Goal: Information Seeking & Learning: Learn about a topic

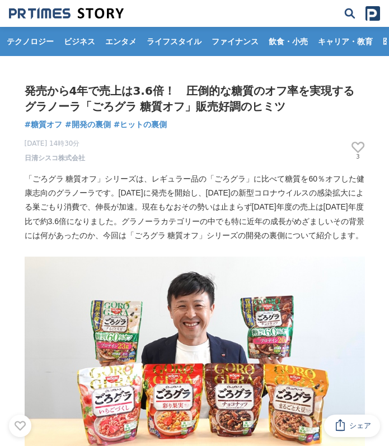
click at [199, 190] on p "「ごろグラ 糖質オフ」シリーズは、レギュラー品の「ごろグラ」に比べて糖質を60％オフした健康志向のグラノーラです。[DATE]に発売を開始し、[DATE]の新…" at bounding box center [195, 207] width 341 height 71
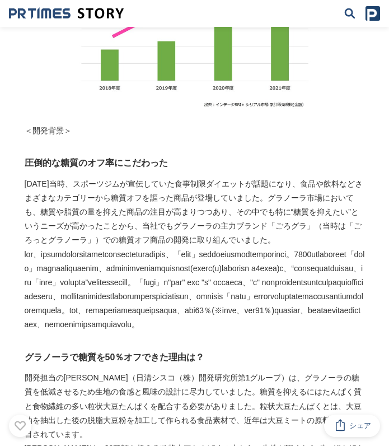
scroll to position [554, 0]
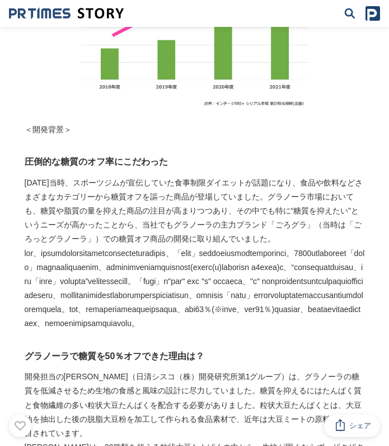
click at [117, 196] on p "[DATE]当時、スポーツジムが宣伝していた食事制限ダイエットが話題になり、食品や飲料などさまざまなカテゴリーから糖質オフを謳った商品が登場していました。グラ…" at bounding box center [195, 211] width 341 height 71
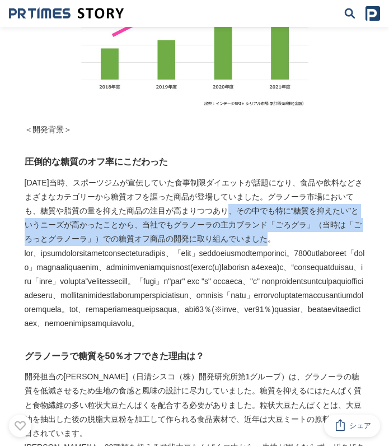
drag, startPoint x: 283, startPoint y: 249, endPoint x: 238, endPoint y: 225, distance: 51.4
click at [238, 225] on p "[DATE]当時、スポーツジムが宣伝していた食事制限ダイエットが話題になり、食品や飲料などさまざまなカテゴリーから糖質オフを謳った商品が登場していました。グラ…" at bounding box center [195, 211] width 341 height 71
copy p "その中でも特に“糖質を抑えたい”というニーズが高かったことから、当社でもグラノーラの主力ブランド「ごろグラ」（当時は「ごろっとグラノーラ」）での糖質オフ商品の…"
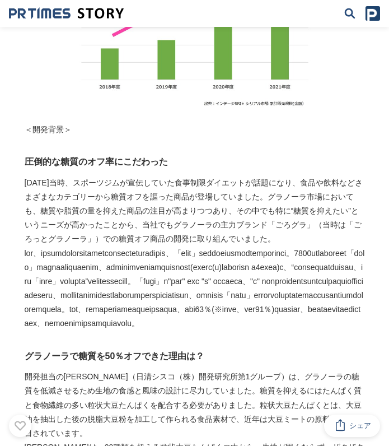
click at [198, 308] on p at bounding box center [195, 289] width 341 height 85
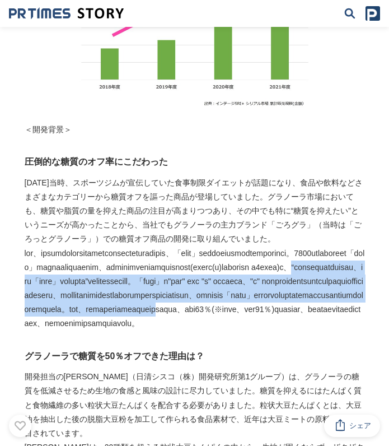
drag, startPoint x: 181, startPoint y: 306, endPoint x: 230, endPoint y: 379, distance: 87.9
click at [230, 331] on p at bounding box center [195, 289] width 341 height 85
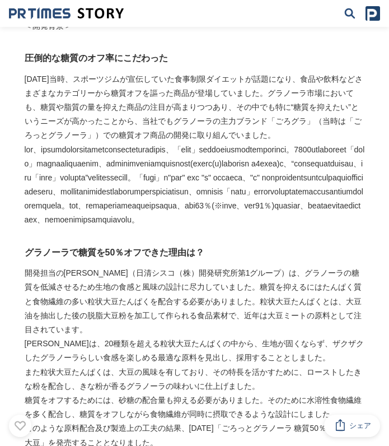
scroll to position [667, 0]
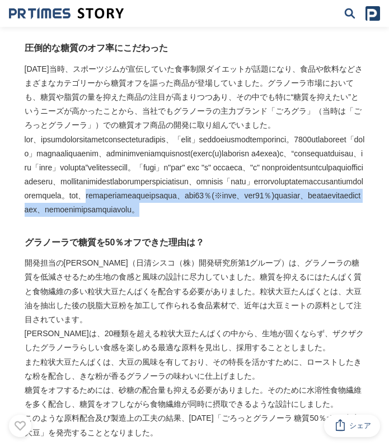
drag, startPoint x: 221, startPoint y: 294, endPoint x: 94, endPoint y: 261, distance: 130.7
click at [94, 217] on p at bounding box center [195, 175] width 341 height 85
copy p "グラノーラカテゴリーでは圧倒的なオフ率である、糖質を50％(※発売当時、現在は60％)もオフしながら、お客様がレギュラー品のごろグラ同様に、満足感を得ることが…"
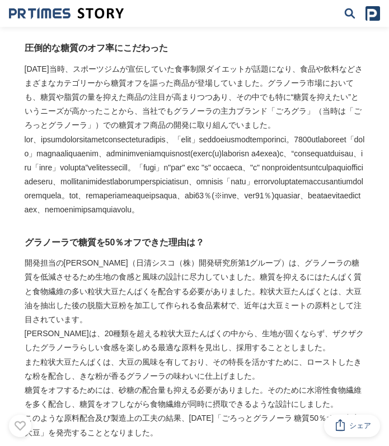
click at [224, 148] on p at bounding box center [195, 175] width 341 height 85
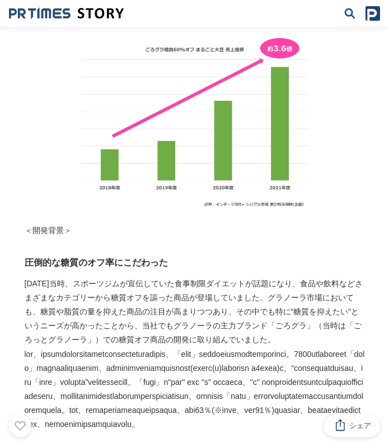
scroll to position [477, 0]
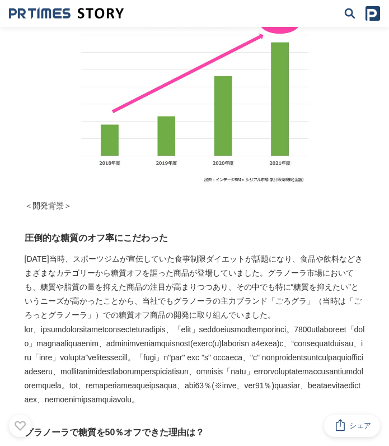
click at [92, 283] on p "[DATE]当時、スポーツジムが宣伝していた食事制限ダイエットが話題になり、食品や飲料などさまざまなカテゴリーから糖質オフを謳った商品が登場していました。グラ…" at bounding box center [195, 287] width 341 height 71
click at [221, 293] on p "[DATE]当時、スポーツジムが宣伝していた食事制限ダイエットが話題になり、食品や飲料などさまざまなカテゴリーから糖質オフを謳った商品が登場していました。グラ…" at bounding box center [195, 287] width 341 height 71
click at [151, 292] on p "[DATE]当時、スポーツジムが宣伝していた食事制限ダイエットが話題になり、食品や飲料などさまざまなカテゴリーから糖質オフを謳った商品が登場していました。グラ…" at bounding box center [195, 287] width 341 height 71
click at [212, 307] on p "[DATE]当時、スポーツジムが宣伝していた食事制限ダイエットが話題になり、食品や飲料などさまざまなカテゴリーから糖質オフを謳った商品が登場していました。グラ…" at bounding box center [195, 287] width 341 height 71
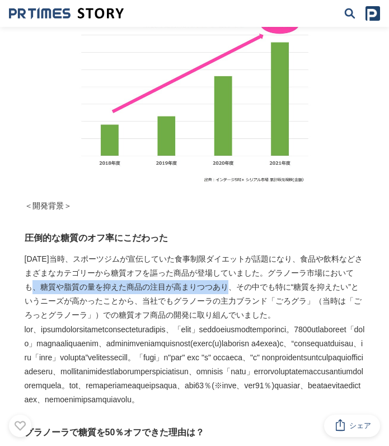
drag, startPoint x: 42, startPoint y: 304, endPoint x: 237, endPoint y: 304, distance: 195.0
click at [237, 304] on p "[DATE]当時、スポーツジムが宣伝していた食事制限ダイエットが話題になり、食品や飲料などさまざまなカテゴリーから糖質オフを謳った商品が登場していました。グラ…" at bounding box center [195, 287] width 341 height 71
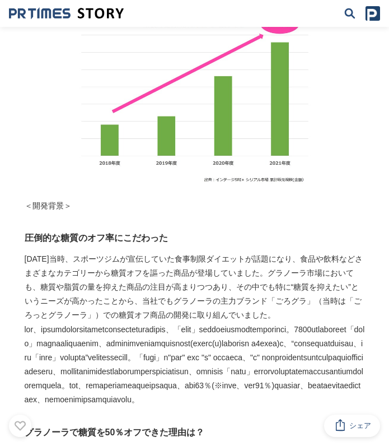
drag, startPoint x: 237, startPoint y: 304, endPoint x: 172, endPoint y: 331, distance: 70.1
click at [172, 323] on p "[DATE]当時、スポーツジムが宣伝していた食事制限ダイエットが話題になり、食品や飲料などさまざまなカテゴリーから糖質オフを謳った商品が登場していました。グラ…" at bounding box center [195, 287] width 341 height 71
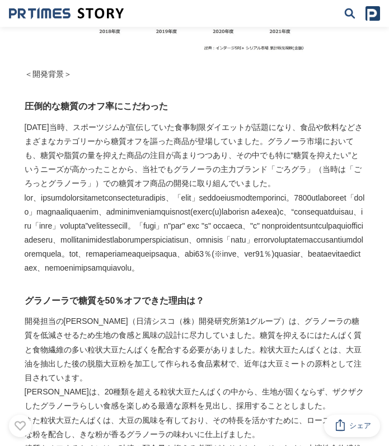
scroll to position [610, 0]
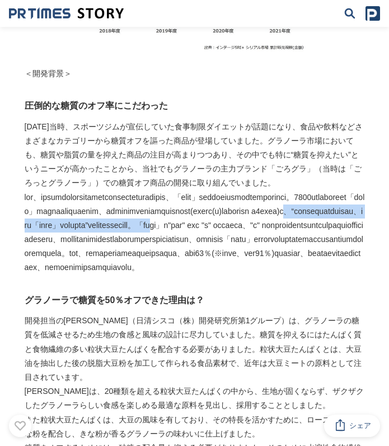
drag, startPoint x: 176, startPoint y: 248, endPoint x: 240, endPoint y: 261, distance: 65.2
click at [240, 261] on p at bounding box center [195, 232] width 341 height 85
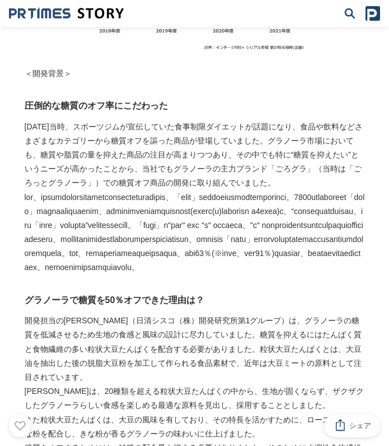
click at [218, 275] on p at bounding box center [195, 232] width 341 height 85
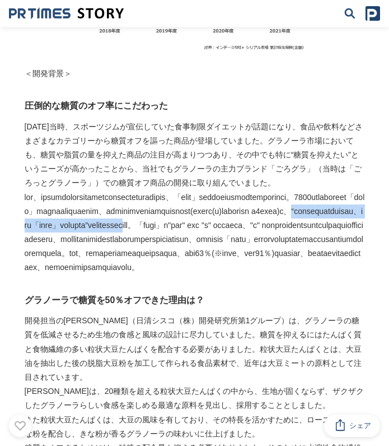
drag, startPoint x: 180, startPoint y: 253, endPoint x: 179, endPoint y: 265, distance: 11.9
click at [179, 265] on p at bounding box center [195, 232] width 341 height 85
copy p "“競合品を上回る圧倒的なオフ率で、しかも「ごろグラ」らしくおいしい”ことをコンセプトと"
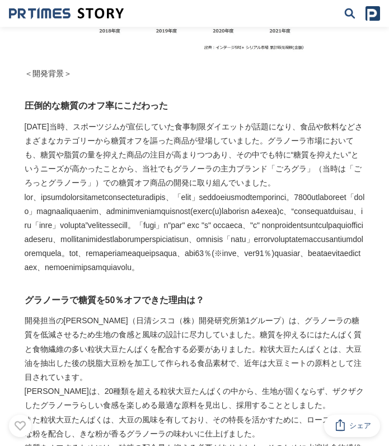
click at [257, 275] on p at bounding box center [195, 232] width 341 height 85
click at [342, 275] on p at bounding box center [195, 232] width 341 height 85
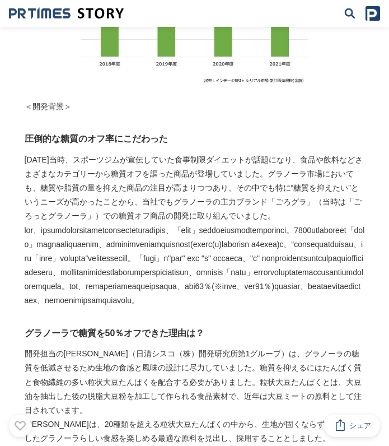
scroll to position [579, 0]
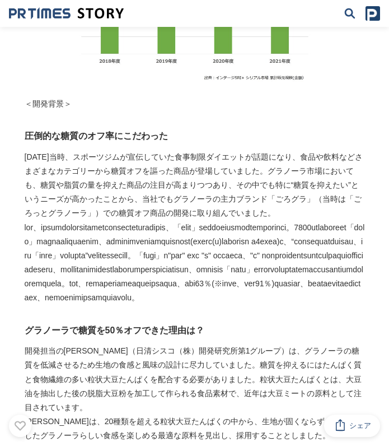
click at [205, 188] on p "[DATE]当時、スポーツジムが宣伝していた食事制限ダイエットが話題になり、食品や飲料などさまざまなカテゴリーから糖質オフを謳った商品が登場していました。グラ…" at bounding box center [195, 185] width 341 height 71
click at [241, 221] on p "[DATE]当時、スポーツジムが宣伝していた食事制限ダイエットが話題になり、食品や飲料などさまざまなカテゴリーから糖質オフを謳った商品が登場していました。グラ…" at bounding box center [195, 185] width 341 height 71
click at [234, 238] on p at bounding box center [195, 263] width 341 height 85
click at [222, 221] on p "[DATE]当時、スポーツジムが宣伝していた食事制限ダイエットが話題になり、食品や飲料などさまざまなカテゴリーから糖質オフを謳った商品が登場していました。グラ…" at bounding box center [195, 185] width 341 height 71
click at [158, 242] on p at bounding box center [195, 263] width 341 height 85
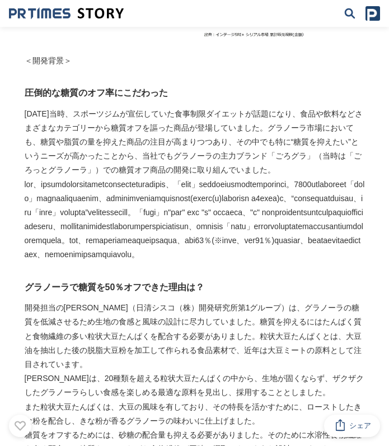
scroll to position [624, 0]
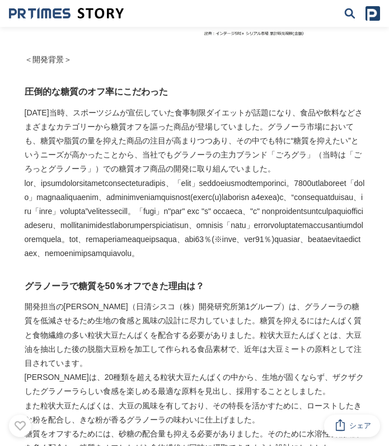
click at [213, 261] on p at bounding box center [195, 218] width 341 height 85
click at [263, 256] on p at bounding box center [195, 218] width 341 height 85
click at [279, 211] on p at bounding box center [195, 218] width 341 height 85
click at [218, 152] on p "[DATE]当時、スポーツジムが宣伝していた食事制限ダイエットが話題になり、食品や飲料などさまざまなカテゴリーから糖質オフを謳った商品が登場していました。グラ…" at bounding box center [195, 141] width 341 height 71
click at [188, 248] on p at bounding box center [195, 218] width 341 height 85
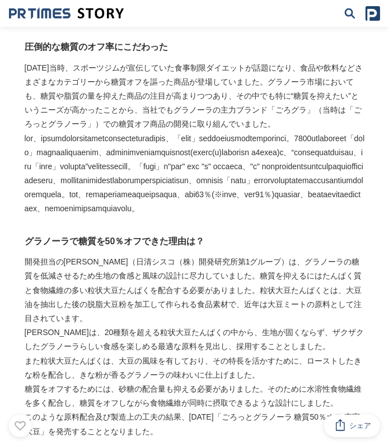
scroll to position [669, 0]
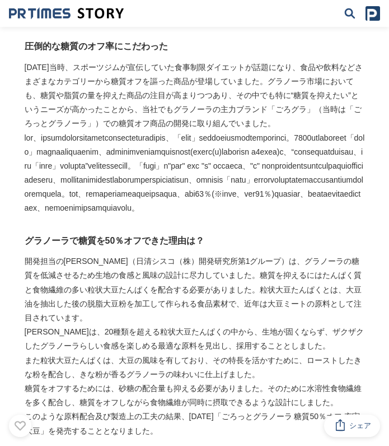
click at [205, 204] on p at bounding box center [195, 173] width 341 height 85
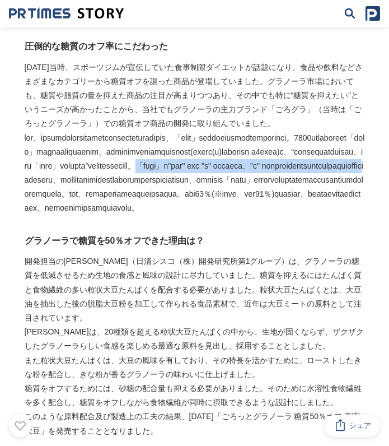
drag, startPoint x: 217, startPoint y: 209, endPoint x: 308, endPoint y: 224, distance: 92.6
click at [308, 216] on p at bounding box center [195, 173] width 341 height 85
copy p "「ごろグラ」は"ごろっ" とした "具" へのこだわりや、"具" のおいしさが引き立つザクザク食感のシリアルが評価されてい"
click at [140, 325] on p "開発担当の[PERSON_NAME]（日清シスコ（株）開発研究所第1グループ）は、グラノーラの糖質を低減させるため生地の食感と風味の設計に尽力していました。糖…" at bounding box center [195, 289] width 341 height 71
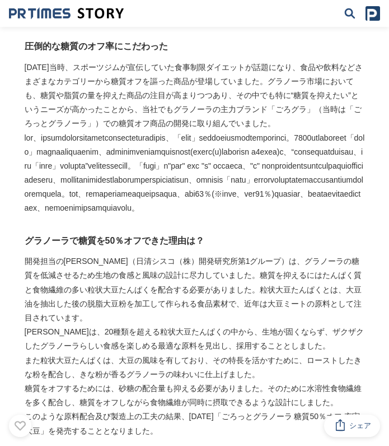
click at [131, 216] on p at bounding box center [195, 173] width 341 height 85
click at [184, 216] on p at bounding box center [195, 173] width 341 height 85
drag, startPoint x: 184, startPoint y: 262, endPoint x: 178, endPoint y: 254, distance: 9.6
click at [178, 216] on p at bounding box center [195, 173] width 341 height 85
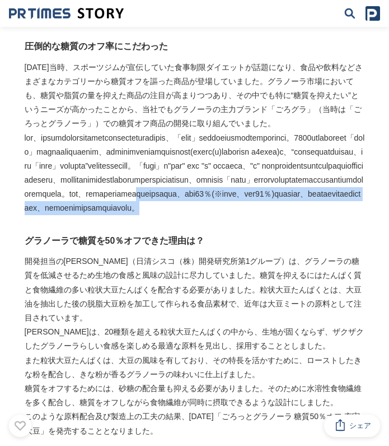
drag, startPoint x: 188, startPoint y: 264, endPoint x: 218, endPoint y: 288, distance: 38.7
click at [218, 216] on p at bounding box center [195, 173] width 341 height 85
copy p "圧倒的なオフ率である、糖質を50％(※発売当時、現在は60％)もオフしながら、お客様がレギュラー品のごろグラ同様に、満足感を得ることができることを目指しました。"
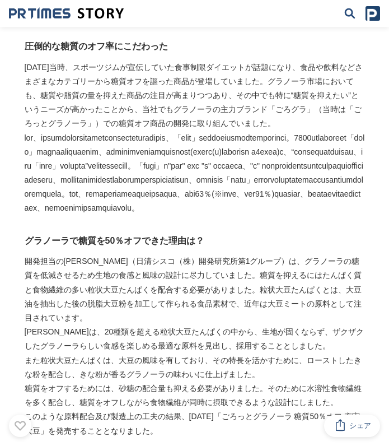
click at [157, 148] on p at bounding box center [195, 173] width 341 height 85
drag, startPoint x: 317, startPoint y: 124, endPoint x: 101, endPoint y: 138, distance: 216.1
click at [101, 131] on p "[DATE]当時、スポーツジムが宣伝していた食事制限ダイエットが話題になり、食品や飲料などさまざまなカテゴリーから糖質オフを謳った商品が登場していました。グラ…" at bounding box center [195, 96] width 341 height 71
copy p "（当時は「ごろっとグラノーラ」）"
click at [196, 195] on p at bounding box center [195, 173] width 341 height 85
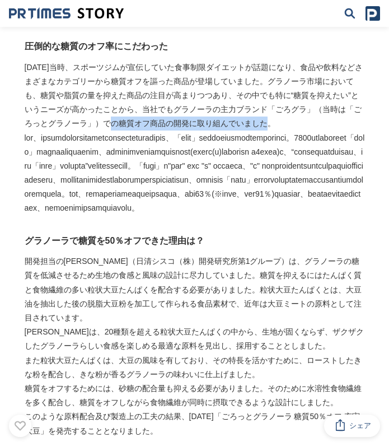
drag, startPoint x: 280, startPoint y: 138, endPoint x: 119, endPoint y: 137, distance: 160.2
click at [119, 131] on p "[DATE]当時、スポーツジムが宣伝していた食事制限ダイエットが話題になり、食品や飲料などさまざまなカテゴリーから糖質オフを謳った商品が登場していました。グラ…" at bounding box center [195, 96] width 341 height 71
copy p "糖質オフ商品の開発に取り組んでいました。"
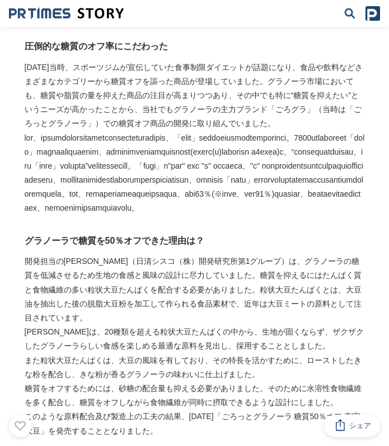
click at [244, 122] on p "[DATE]当時、スポーツジムが宣伝していた食事制限ダイエットが話題になり、食品や飲料などさまざまなカテゴリーから糖質オフを謳った商品が登場していました。グラ…" at bounding box center [195, 96] width 341 height 71
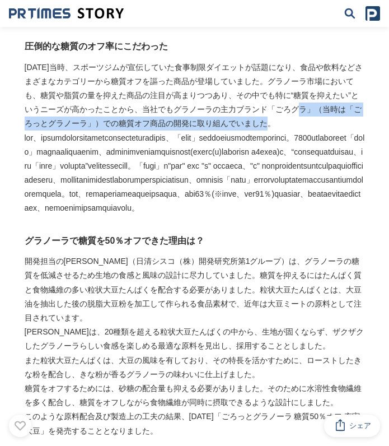
drag, startPoint x: 308, startPoint y: 120, endPoint x: 318, endPoint y: 131, distance: 15.1
click at [318, 131] on p "[DATE]当時、スポーツジムが宣伝していた食事制限ダイエットが話題になり、食品や飲料などさまざまなカテゴリーから糖質オフを謳った商品が登場していました。グラ…" at bounding box center [195, 96] width 341 height 71
click at [317, 127] on p "[DATE]当時、スポーツジムが宣伝していた食事制限ダイエットが話題になり、食品や飲料などさまざまなカテゴリーから糖質オフを謳った商品が登場していました。グラ…" at bounding box center [195, 96] width 341 height 71
click at [316, 124] on p "[DATE]当時、スポーツジムが宣伝していた食事制限ダイエットが話題になり、食品や飲料などさまざまなカテゴリーから糖質オフを謳った商品が登場していました。グラ…" at bounding box center [195, 96] width 341 height 71
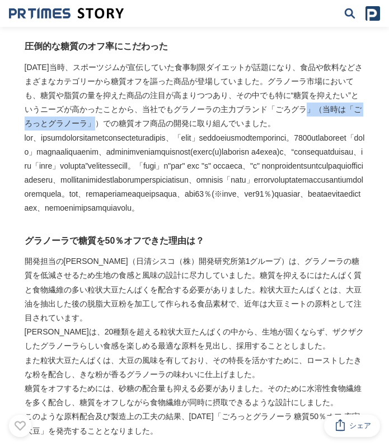
drag, startPoint x: 316, startPoint y: 124, endPoint x: 100, endPoint y: 135, distance: 216.0
click at [100, 131] on p "[DATE]当時、スポーツジムが宣伝していた食事制限ダイエットが話題になり、食品や飲料などさまざまなカテゴリーから糖質オフを謳った商品が登場していました。グラ…" at bounding box center [195, 96] width 341 height 71
copy p "（当時は「ごろっとグラノーラ」）"
click at [210, 210] on p at bounding box center [195, 173] width 341 height 85
click at [278, 216] on p at bounding box center [195, 173] width 341 height 85
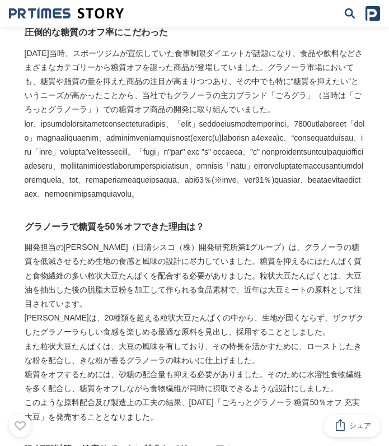
scroll to position [664, 0]
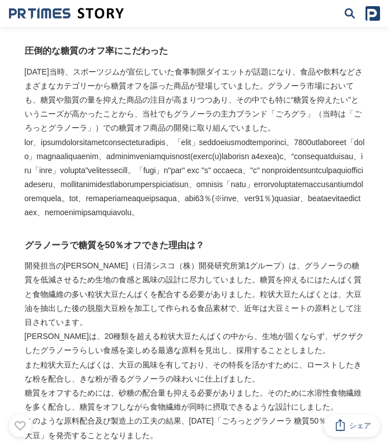
click at [232, 162] on p at bounding box center [195, 178] width 341 height 85
click at [212, 220] on p at bounding box center [195, 178] width 341 height 85
drag, startPoint x: 41, startPoint y: 241, endPoint x: 286, endPoint y: 213, distance: 246.4
click at [286, 213] on p at bounding box center [195, 178] width 341 height 85
drag, startPoint x: 286, startPoint y: 213, endPoint x: 303, endPoint y: 272, distance: 60.6
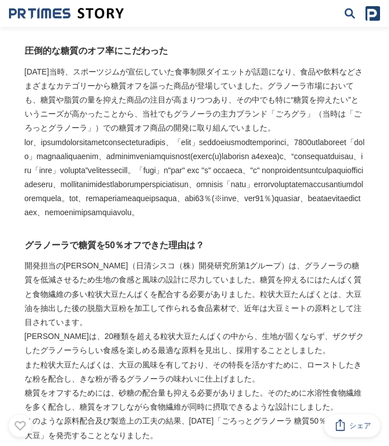
click at [303, 220] on p at bounding box center [195, 178] width 341 height 85
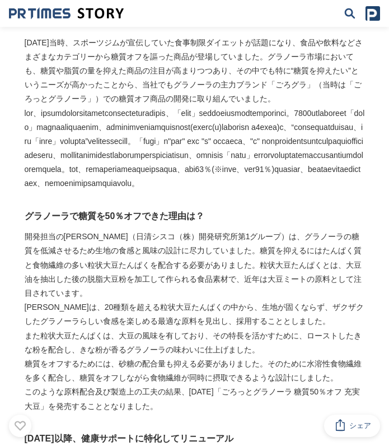
scroll to position [715, 0]
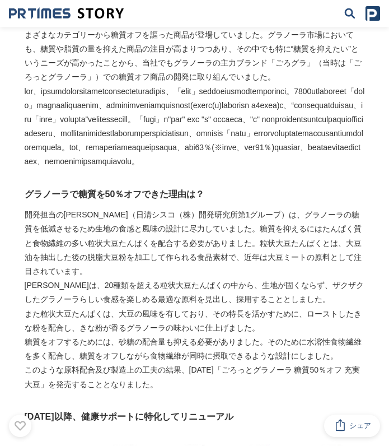
click at [139, 169] on p at bounding box center [195, 127] width 341 height 85
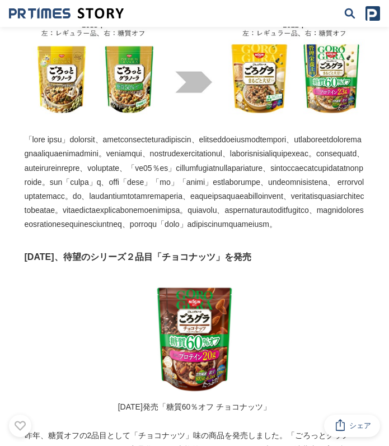
scroll to position [1360, 0]
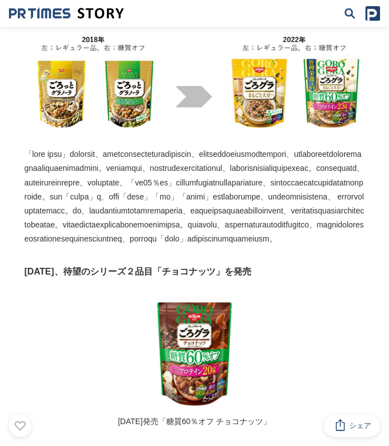
click at [208, 134] on img at bounding box center [195, 84] width 341 height 100
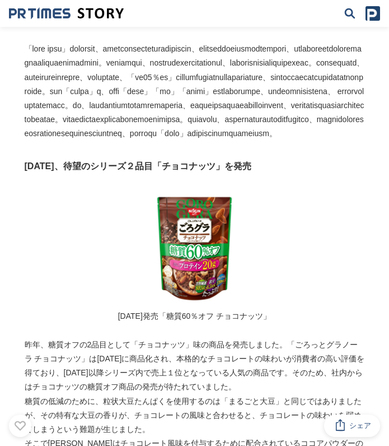
scroll to position [1466, 0]
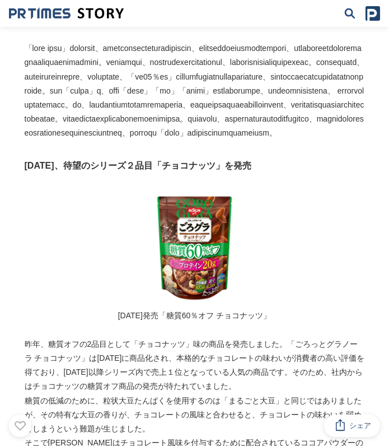
click at [221, 140] on p at bounding box center [195, 90] width 341 height 99
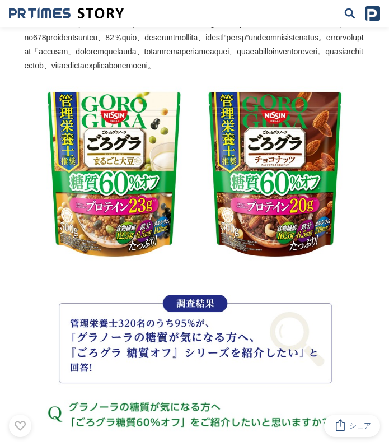
scroll to position [2345, 0]
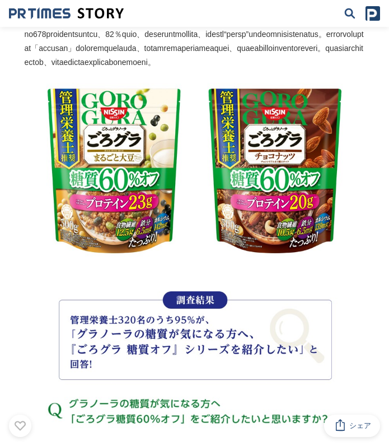
click at [315, 69] on p at bounding box center [195, 27] width 341 height 85
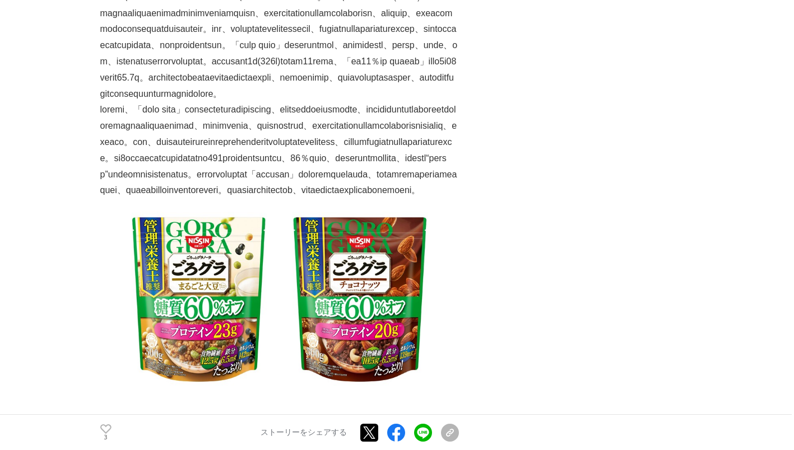
scroll to position [2607, 0]
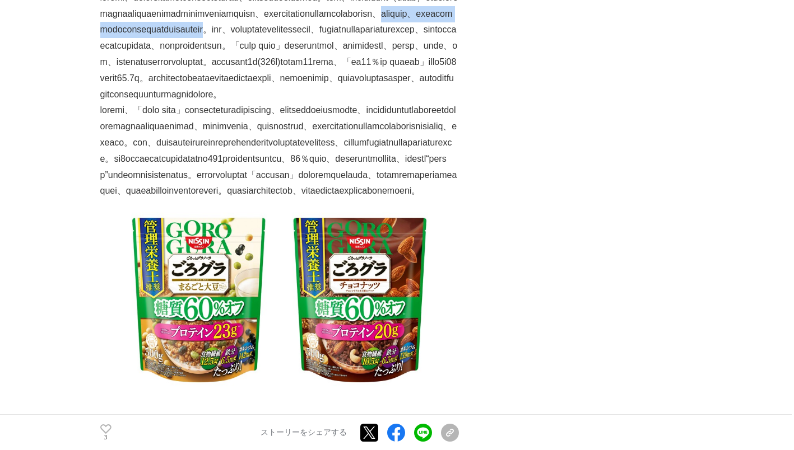
drag, startPoint x: 284, startPoint y: 214, endPoint x: 268, endPoint y: 236, distance: 27.7
click at [268, 103] on p at bounding box center [279, 46] width 359 height 113
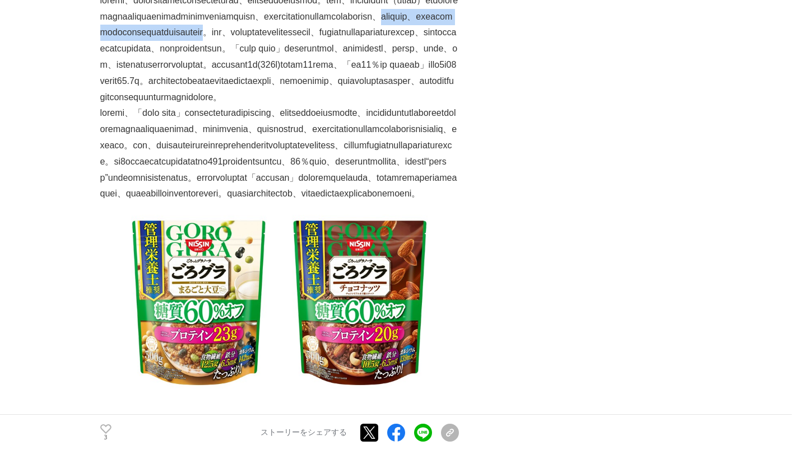
scroll to position [2604, 0]
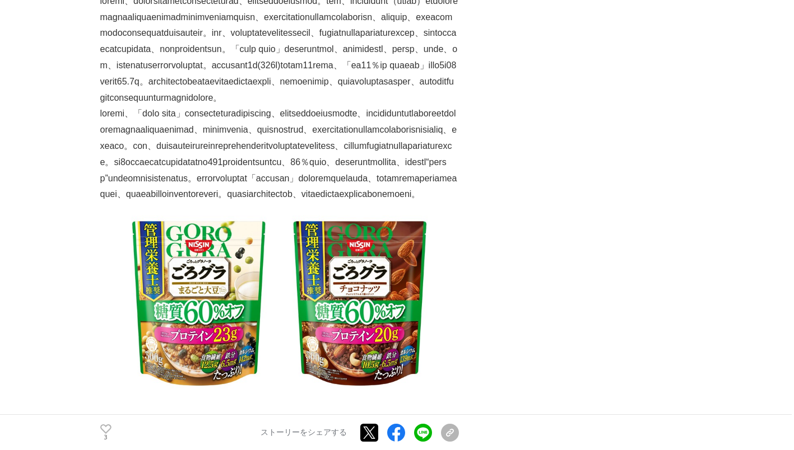
click at [264, 106] on p at bounding box center [279, 49] width 359 height 113
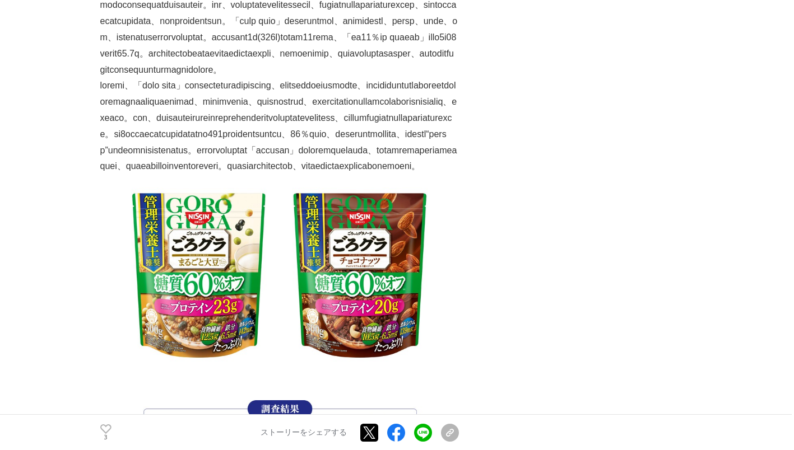
scroll to position [2633, 0]
drag, startPoint x: 329, startPoint y: 307, endPoint x: 405, endPoint y: 309, distance: 76.2
click at [405, 78] on p at bounding box center [279, 21] width 359 height 113
drag, startPoint x: 405, startPoint y: 309, endPoint x: 405, endPoint y: 326, distance: 17.4
click at [405, 78] on p at bounding box center [279, 21] width 359 height 113
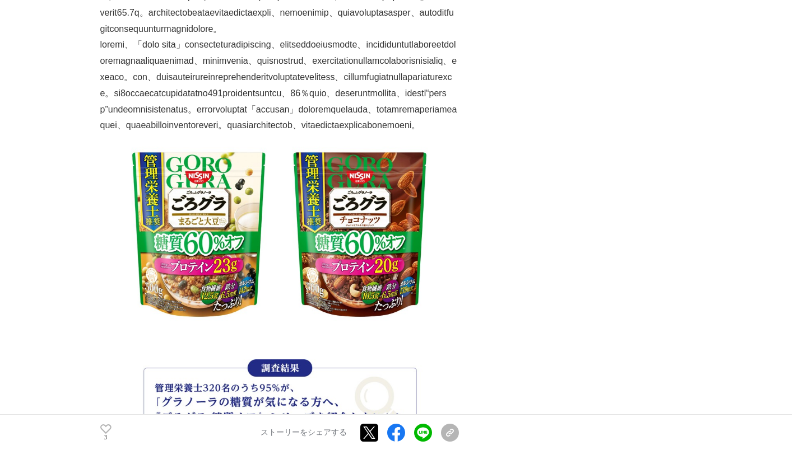
scroll to position [2673, 0]
click at [338, 133] on p at bounding box center [279, 84] width 359 height 97
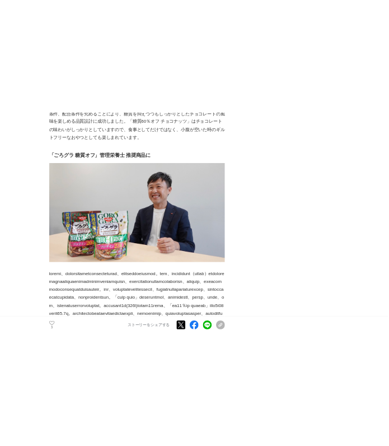
scroll to position [2276, 0]
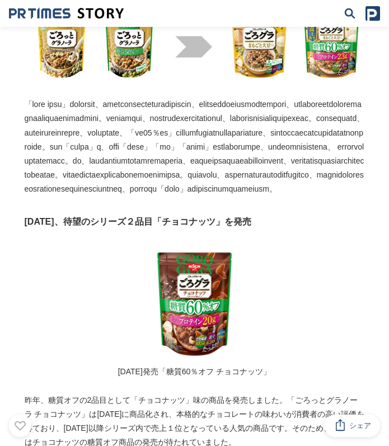
scroll to position [1407, 0]
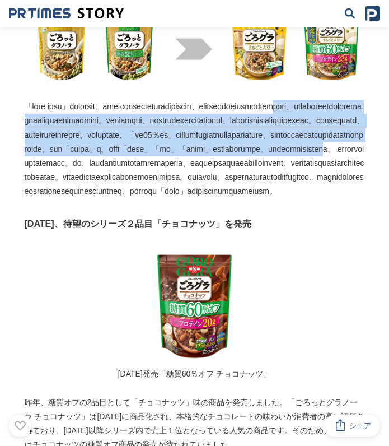
drag, startPoint x: 187, startPoint y: 208, endPoint x: 235, endPoint y: 292, distance: 97.1
click at [235, 198] on p at bounding box center [195, 149] width 341 height 99
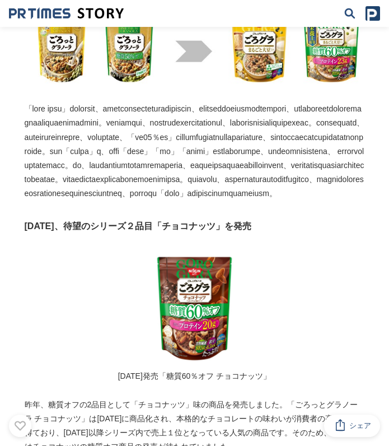
click at [233, 201] on p at bounding box center [195, 151] width 341 height 99
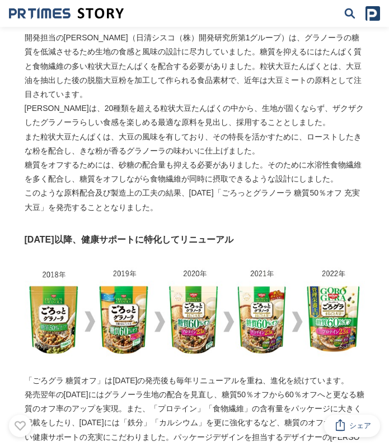
scroll to position [891, 0]
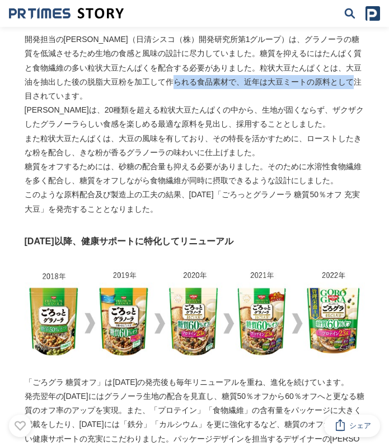
drag, startPoint x: 229, startPoint y: 174, endPoint x: 213, endPoint y: 162, distance: 19.6
click at [213, 103] on p "開発担当の[PERSON_NAME]（日清シスコ（株）開発研究所第1グループ）は、グラノーラの糖質を低減させるため生地の食感と風味の設計に尽力していました。糖…" at bounding box center [195, 67] width 341 height 71
drag, startPoint x: 213, startPoint y: 162, endPoint x: 200, endPoint y: 178, distance: 20.3
click at [200, 103] on p "開発担当の[PERSON_NAME]（日清シスコ（株）開発研究所第1グループ）は、グラノーラの糖質を低減させるため生地の食感と風味の設計に尽力していました。糖…" at bounding box center [195, 67] width 341 height 71
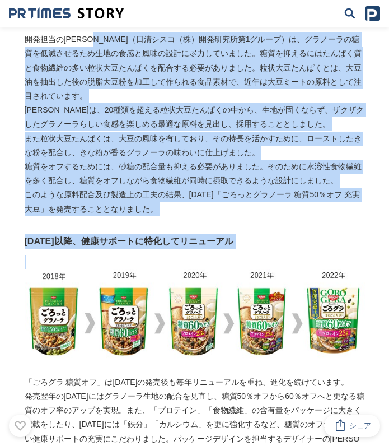
drag, startPoint x: 114, startPoint y: 131, endPoint x: 329, endPoint y: 347, distance: 305.4
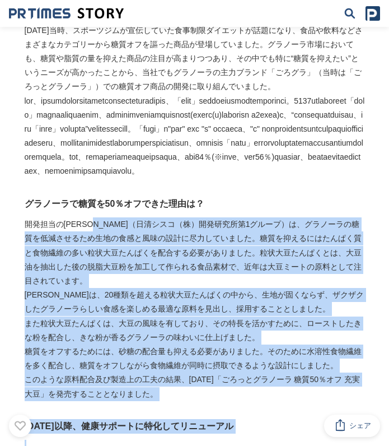
scroll to position [705, 0]
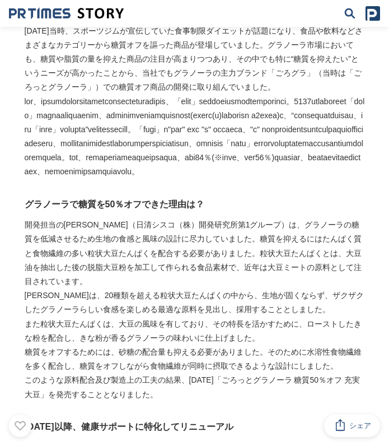
drag, startPoint x: 329, startPoint y: 347, endPoint x: 252, endPoint y: 228, distance: 142.5
click at [252, 179] on p at bounding box center [195, 137] width 341 height 85
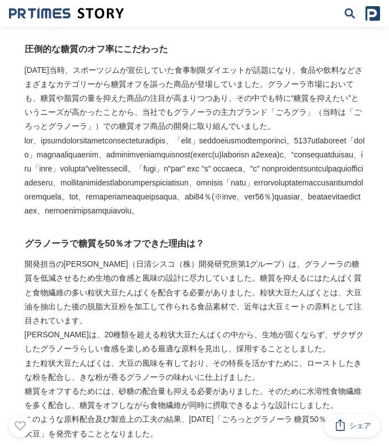
scroll to position [666, 0]
drag, startPoint x: 33, startPoint y: 109, endPoint x: 160, endPoint y: 110, distance: 127.2
click at [160, 110] on p "[DATE]当時、スポーツジムが宣伝していた食事制限ダイエットが話題になり、食品や飲料などさまざまなカテゴリーから糖質オフを謳った商品が登場していました。グラ…" at bounding box center [195, 98] width 341 height 71
drag, startPoint x: 160, startPoint y: 110, endPoint x: 207, endPoint y: 194, distance: 96.8
click at [207, 194] on p at bounding box center [195, 176] width 341 height 85
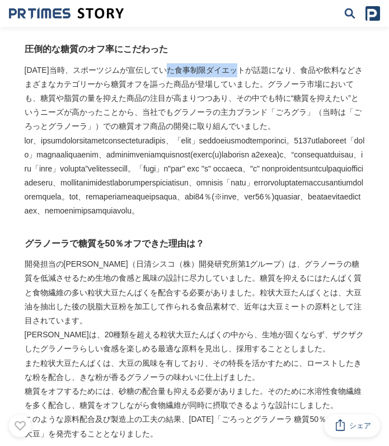
drag, startPoint x: 247, startPoint y: 80, endPoint x: 173, endPoint y: 90, distance: 74.6
click at [173, 90] on p "[DATE]当時、スポーツジムが宣伝していた食事制限ダイエットが話題になり、食品や飲料などさまざまなカテゴリーから糖質オフを謳った商品が登場していました。グラ…" at bounding box center [195, 98] width 341 height 71
copy p "食事制限ダイエット"
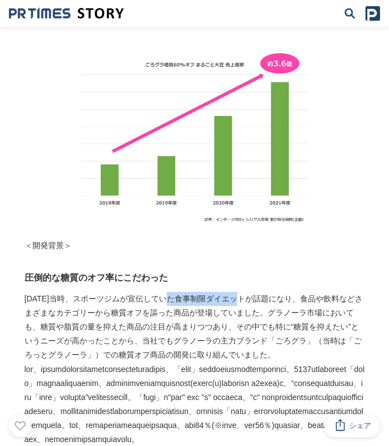
scroll to position [437, 0]
